Goal: Transaction & Acquisition: Purchase product/service

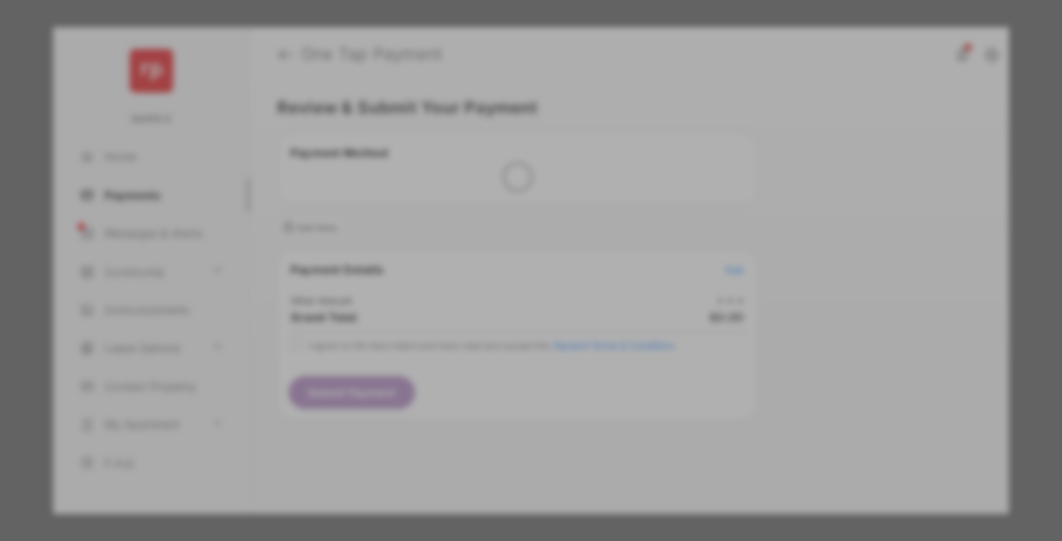
click at [503, 244] on div "Other Amount" at bounding box center [503, 256] width 246 height 26
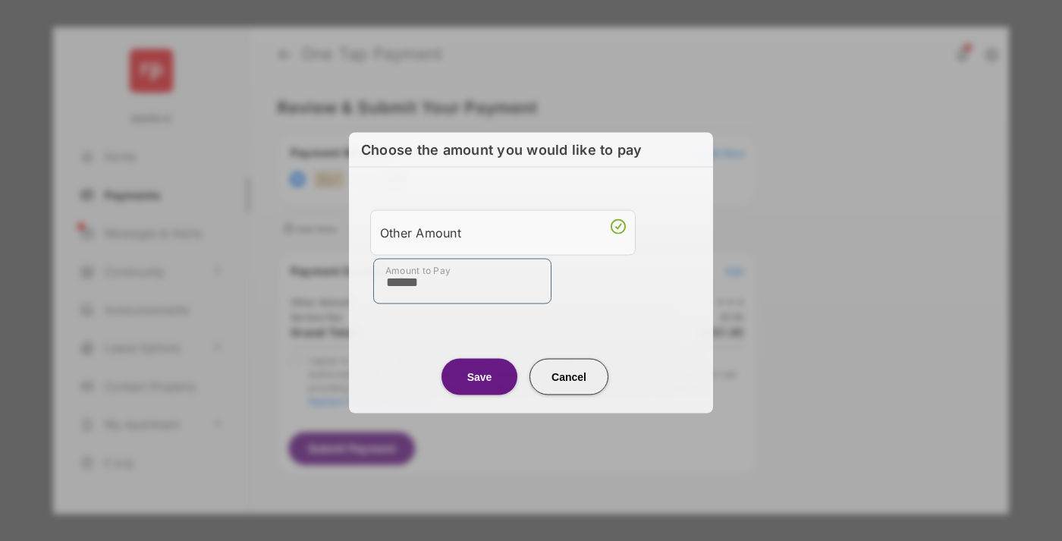
type input "******"
click at [479, 376] on button "Save" at bounding box center [479, 376] width 76 height 36
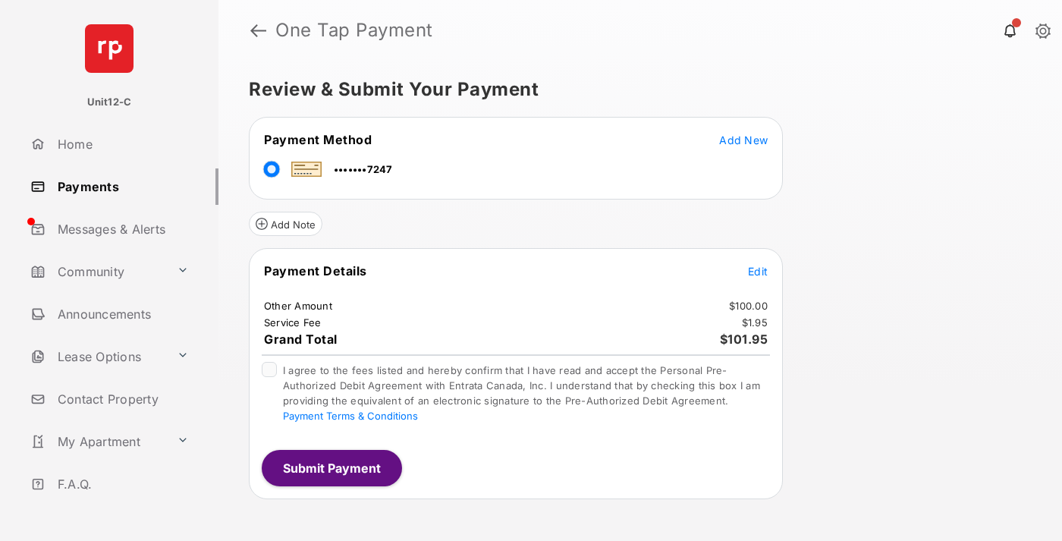
click at [758, 271] on span "Edit" at bounding box center [758, 271] width 20 height 13
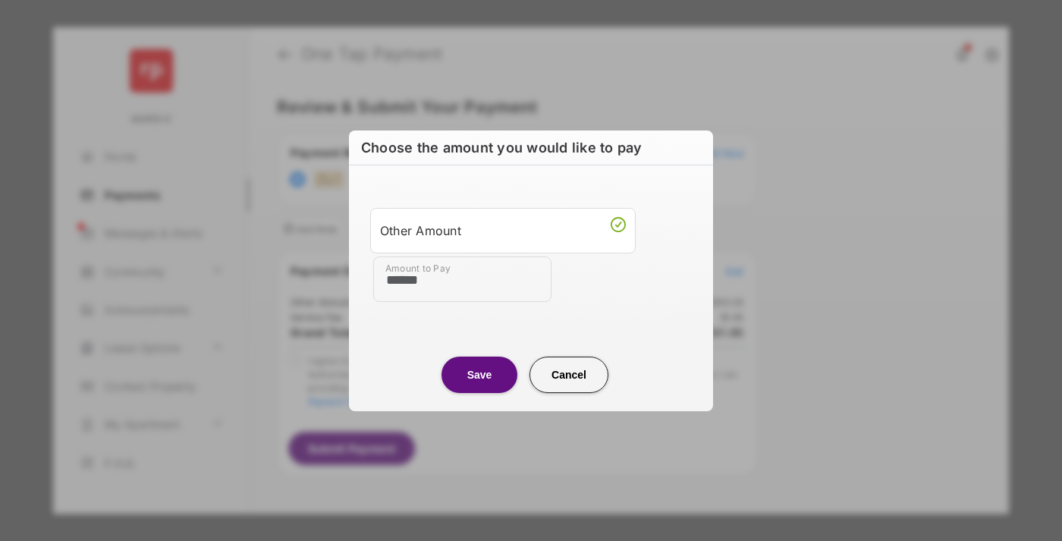
click at [479, 374] on button "Save" at bounding box center [479, 375] width 76 height 36
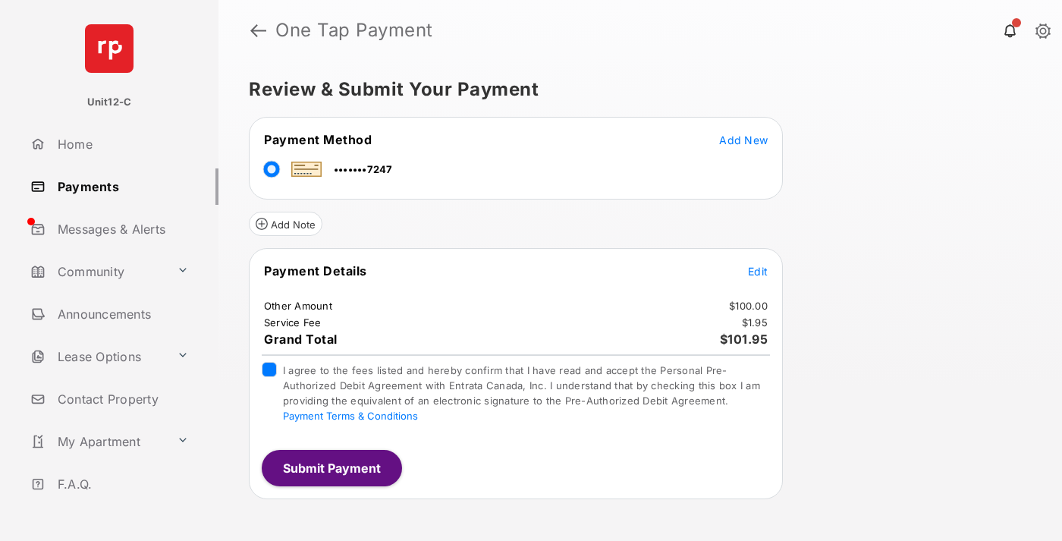
click at [331, 467] on button "Submit Payment" at bounding box center [332, 468] width 140 height 36
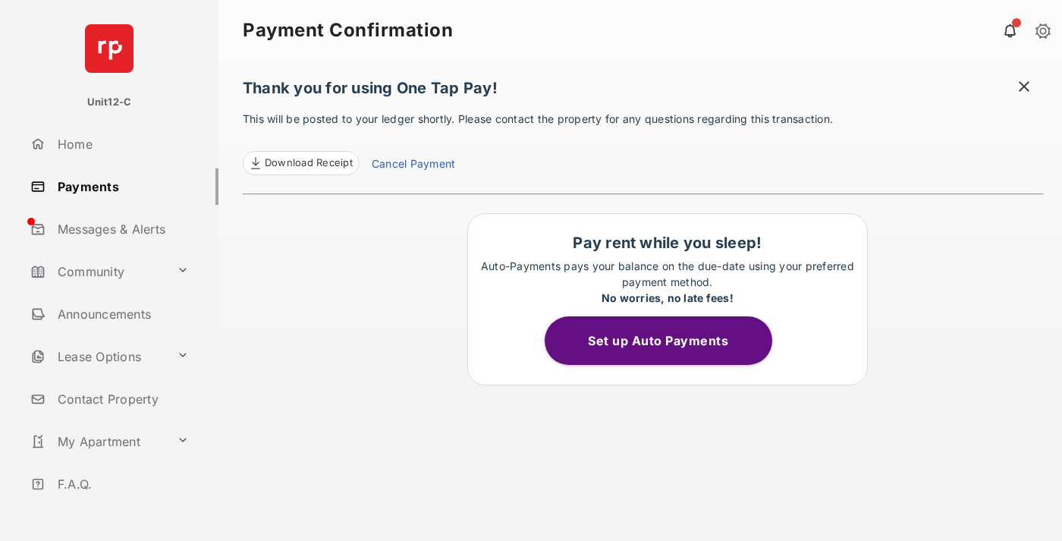
click at [1024, 88] on span at bounding box center [1023, 88] width 15 height 19
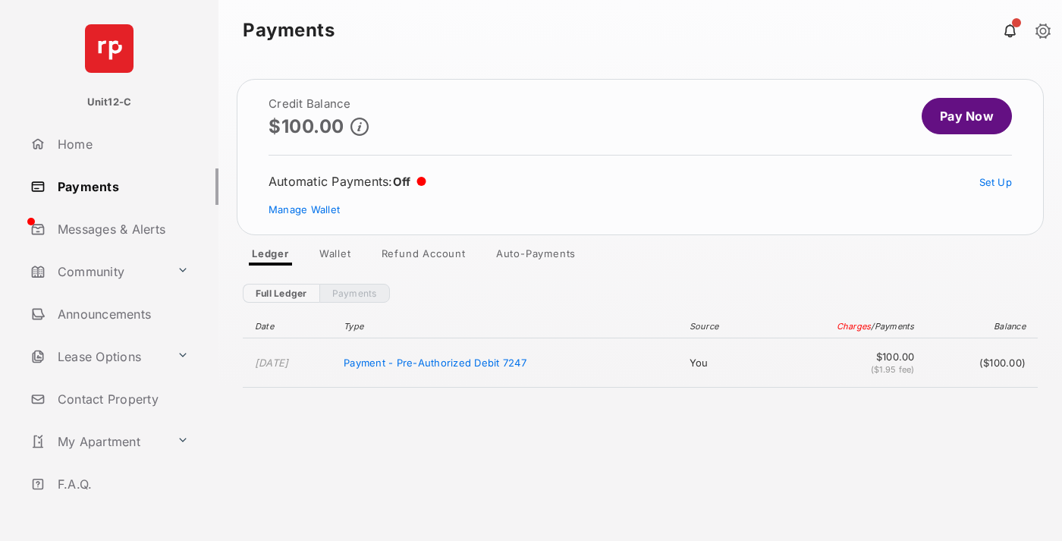
click at [304, 209] on link "Manage Wallet" at bounding box center [304, 209] width 71 height 12
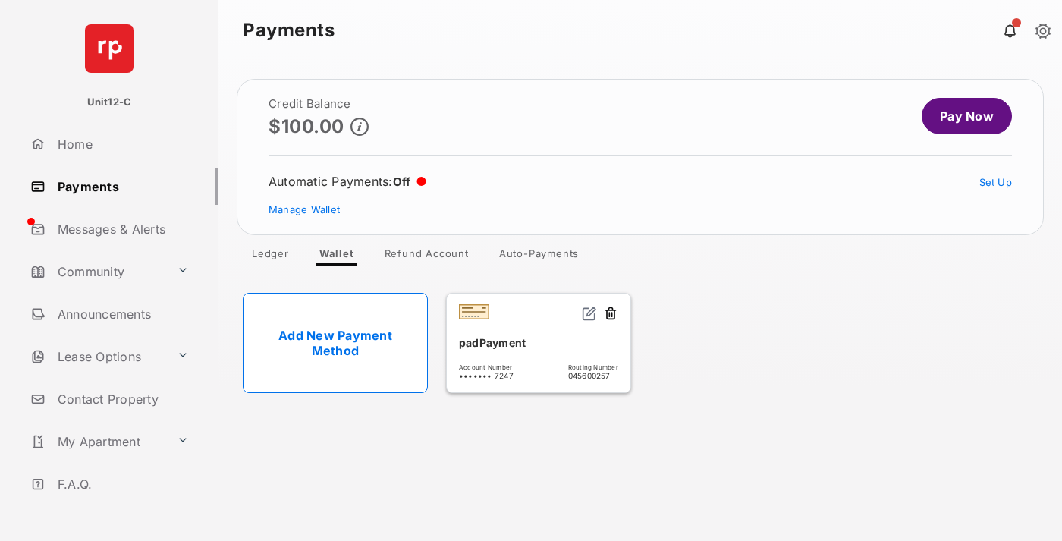
click at [611, 314] on button at bounding box center [610, 314] width 15 height 17
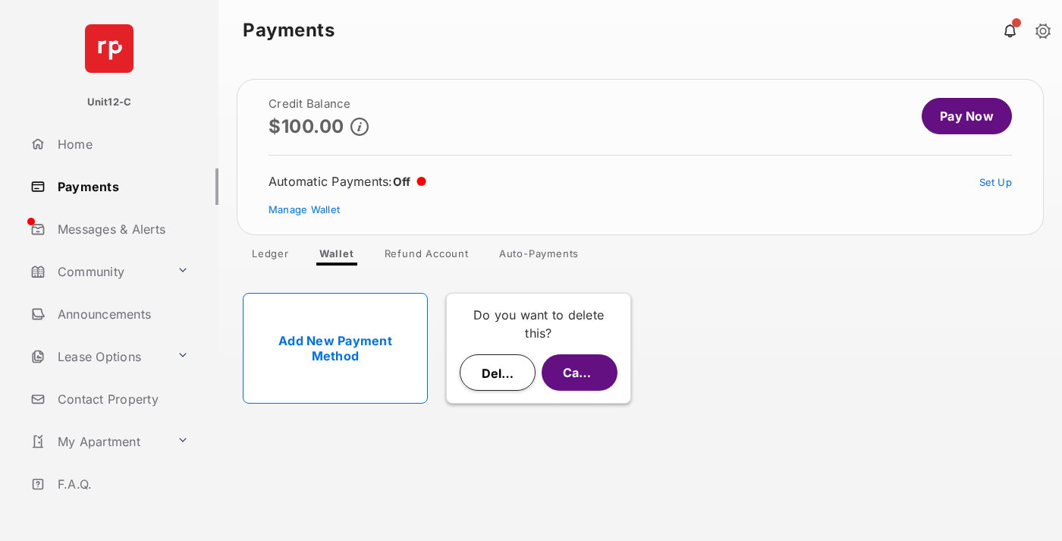
click at [498, 372] on button "Delete" at bounding box center [498, 372] width 76 height 36
